Goal: Information Seeking & Learning: Stay updated

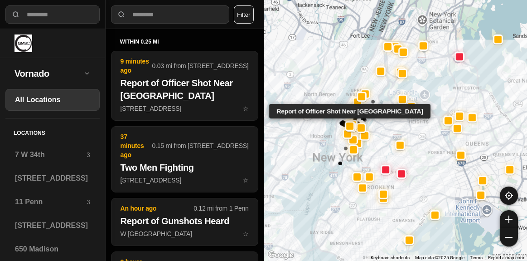
select select "*"
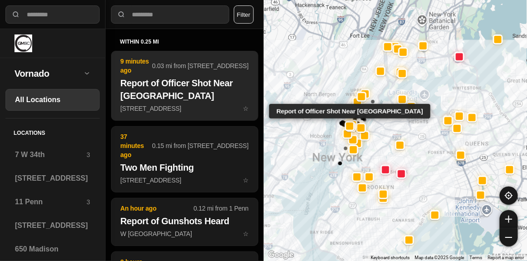
click at [162, 77] on h2 "Report of Officer Shot Near [GEOGRAPHIC_DATA]" at bounding box center [185, 89] width 128 height 25
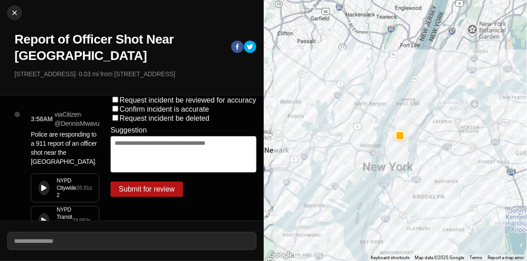
scroll to position [38, 0]
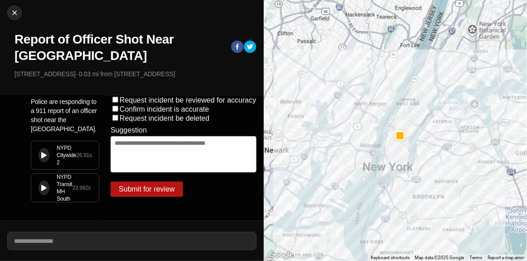
click at [62, 179] on div "NYPD Transit MH South" at bounding box center [64, 187] width 15 height 29
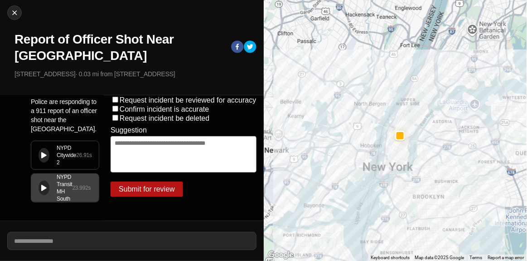
click at [63, 153] on div "NYPD Citywide 2" at bounding box center [66, 155] width 19 height 22
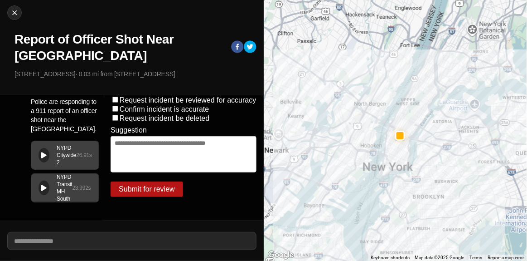
click at [46, 185] on icon at bounding box center [43, 188] width 5 height 6
click at [45, 152] on icon at bounding box center [43, 155] width 5 height 6
